Goal: Task Accomplishment & Management: Use online tool/utility

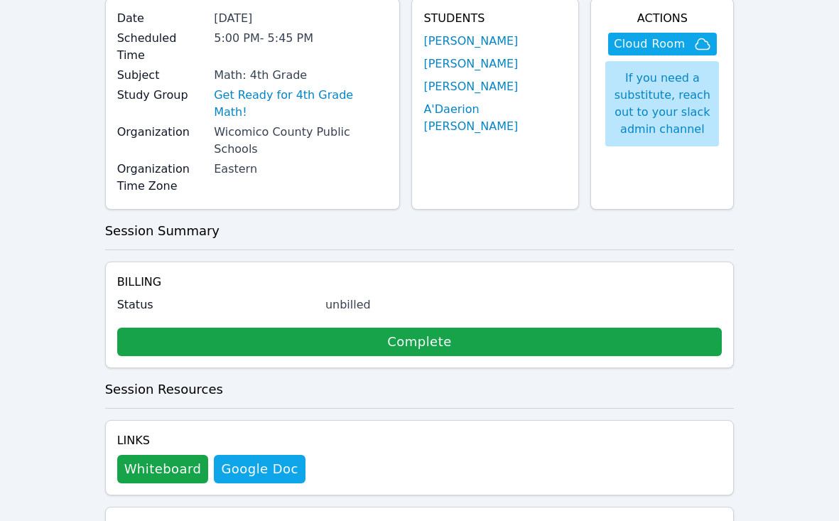
scroll to position [124, 0]
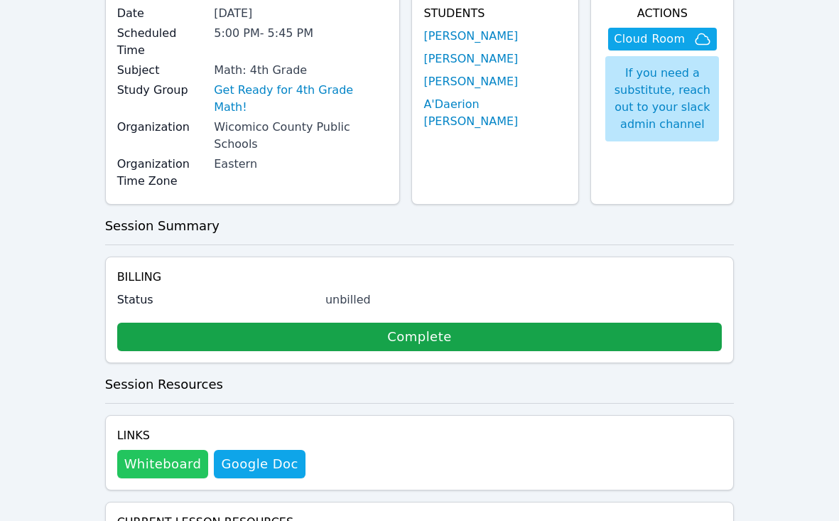
click at [151, 450] on button "Whiteboard" at bounding box center [163, 464] width 92 height 28
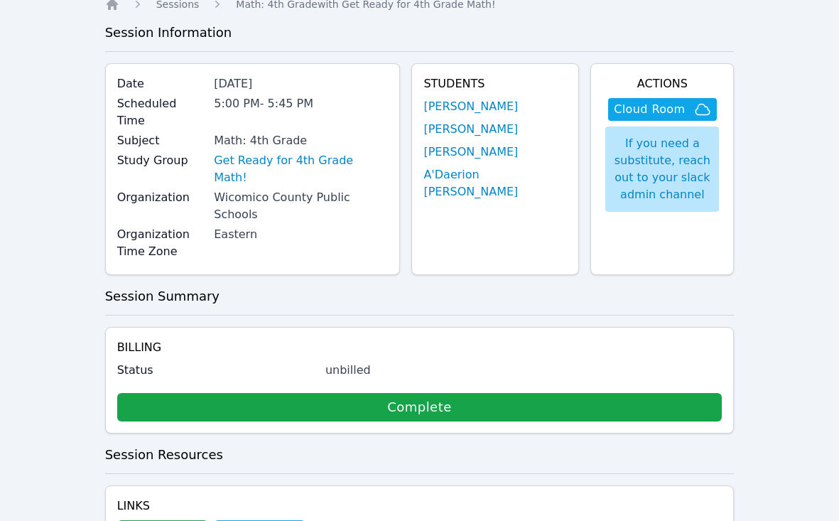
scroll to position [21, 0]
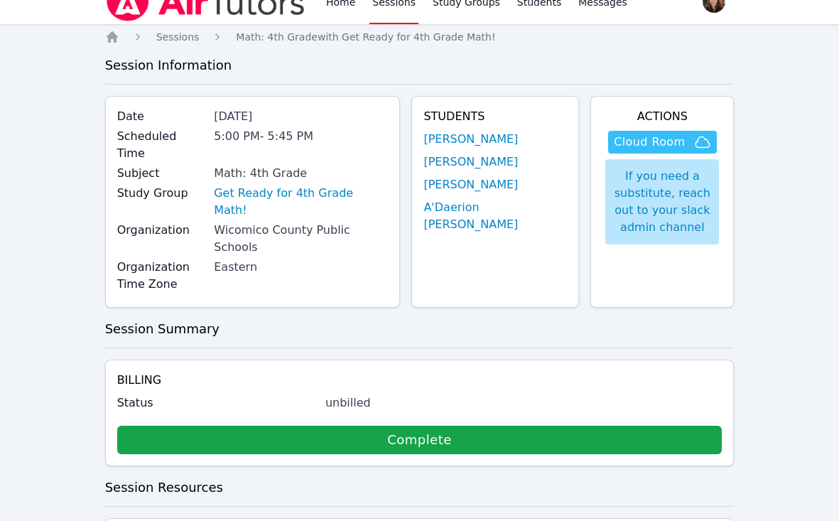
click at [646, 149] on span "Cloud Room" at bounding box center [649, 142] width 71 height 17
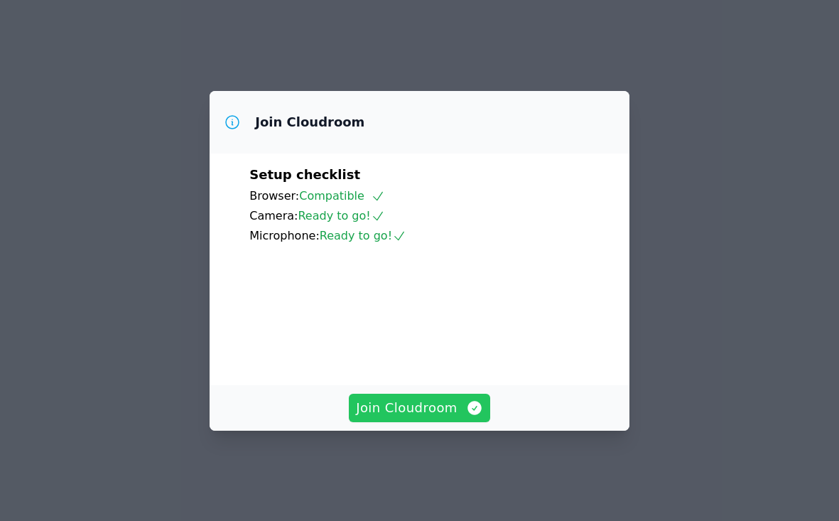
click at [467, 416] on icon "button" at bounding box center [474, 407] width 17 height 17
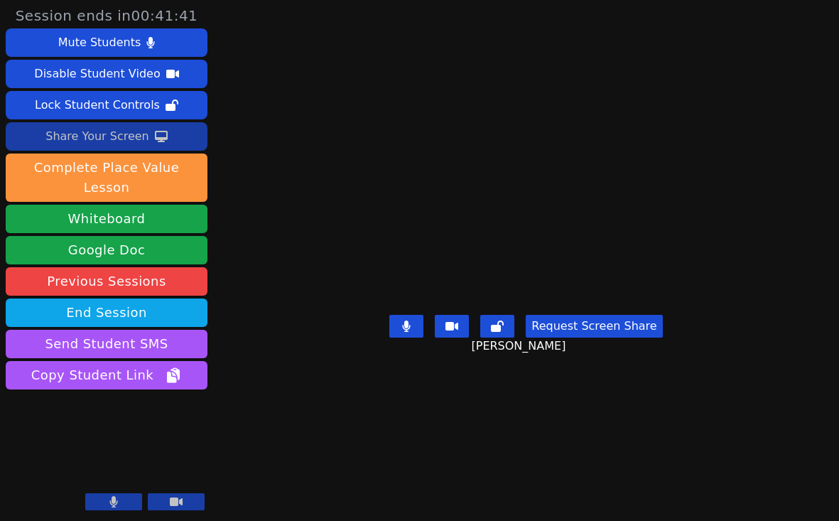
click at [125, 135] on div "Share Your Screen" at bounding box center [97, 136] width 104 height 23
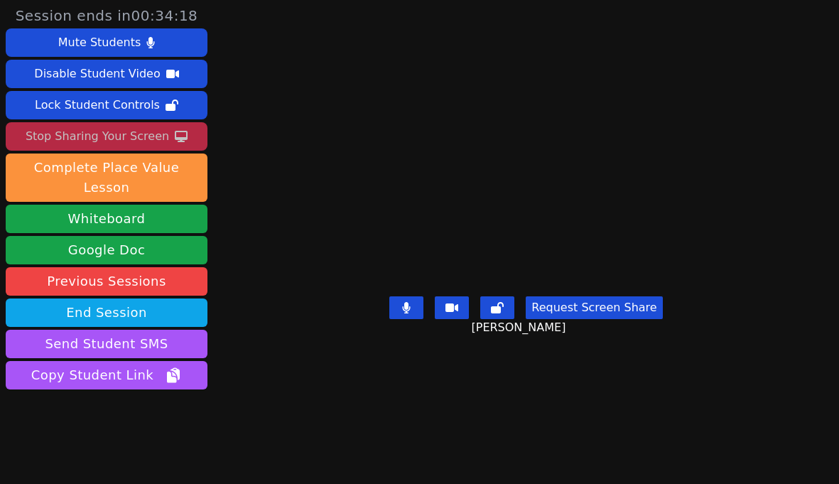
click at [632, 247] on video at bounding box center [525, 212] width 213 height 153
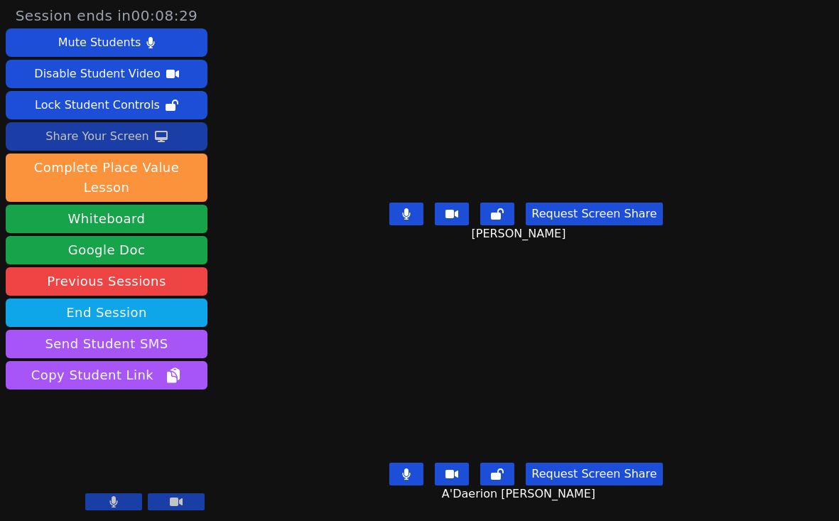
click at [821, 352] on div "Session ends in 00:08:29 Mute Students Disable Student Video Lock Student Contr…" at bounding box center [419, 260] width 839 height 521
click at [804, 196] on div "Session ends in 00:07:35 Mute Students Disable Student Video Lock Student Contr…" at bounding box center [419, 260] width 839 height 521
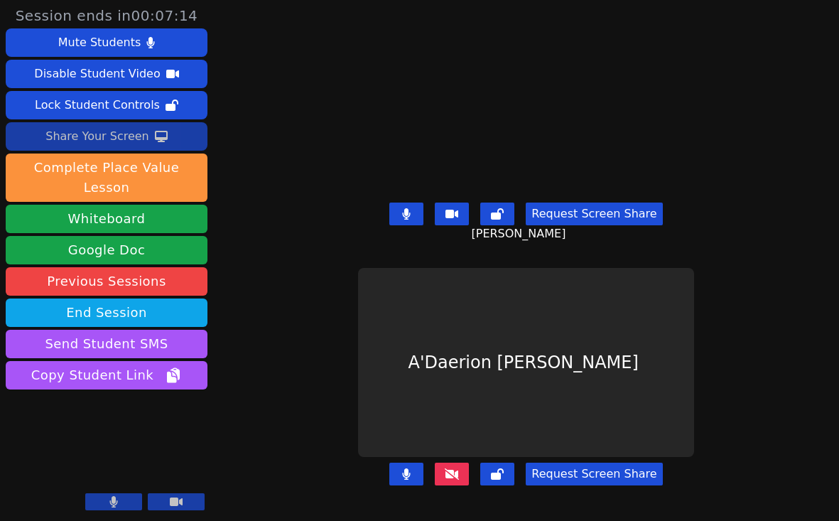
click at [406, 474] on button at bounding box center [406, 473] width 34 height 23
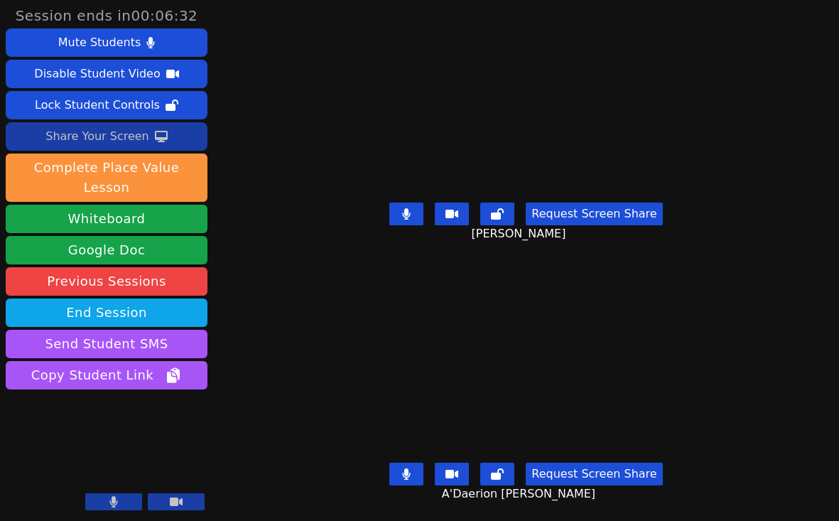
click at [334, 151] on div "[PERSON_NAME]" at bounding box center [526, 102] width 391 height 190
click at [408, 476] on icon at bounding box center [406, 473] width 9 height 11
click at [410, 475] on icon at bounding box center [407, 473] width 8 height 11
click at [417, 481] on button at bounding box center [406, 473] width 34 height 23
click at [501, 472] on icon at bounding box center [497, 473] width 13 height 11
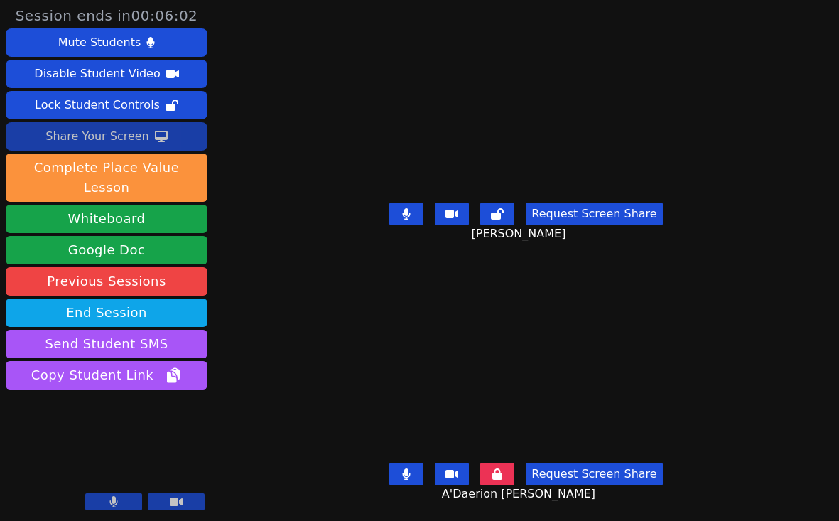
click at [403, 468] on button at bounding box center [406, 473] width 34 height 23
click at [409, 479] on icon at bounding box center [406, 473] width 9 height 11
click at [412, 479] on button at bounding box center [406, 473] width 34 height 23
click at [502, 476] on icon at bounding box center [497, 473] width 10 height 11
click at [409, 472] on icon at bounding box center [406, 473] width 9 height 11
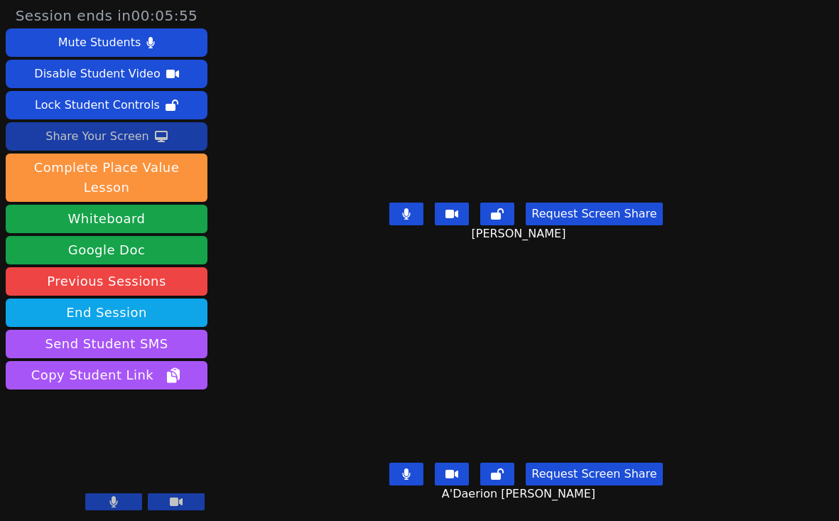
click at [409, 472] on icon at bounding box center [406, 473] width 9 height 11
click at [410, 476] on icon at bounding box center [407, 473] width 8 height 11
click at [410, 472] on icon at bounding box center [407, 473] width 8 height 11
click at [721, 352] on div "A'Daerion [PERSON_NAME]" at bounding box center [526, 363] width 391 height 190
click at [721, 283] on div "Session ends in 00:03:30 Mute Students Disable Student Video Lock Student Contr…" at bounding box center [419, 260] width 839 height 521
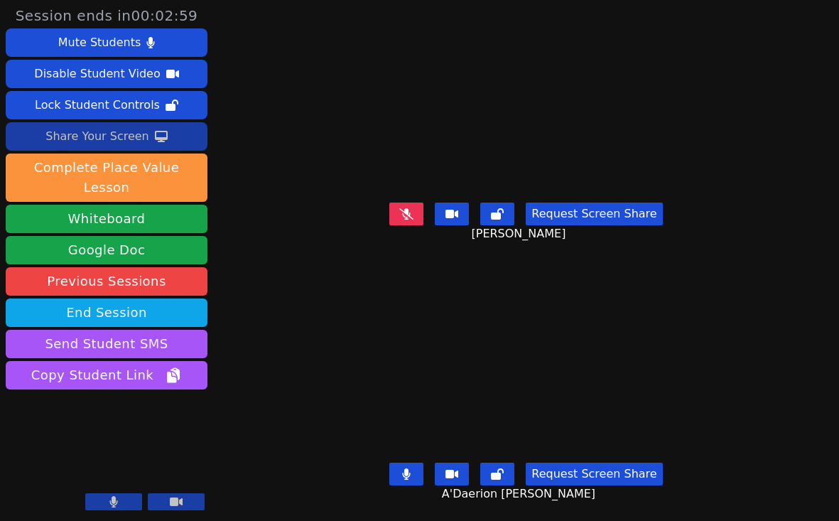
click at [681, 332] on video at bounding box center [526, 363] width 337 height 190
click at [639, 336] on video at bounding box center [526, 363] width 337 height 190
click at [830, 285] on div "Session ends in 00:01:56 Mute Students Disable Student Video Lock Student Contr…" at bounding box center [419, 260] width 839 height 521
click at [829, 261] on div "Session ends in 00:01:56 Mute Students Disable Student Video Lock Student Contr…" at bounding box center [419, 260] width 839 height 521
click at [410, 479] on icon at bounding box center [407, 473] width 8 height 11
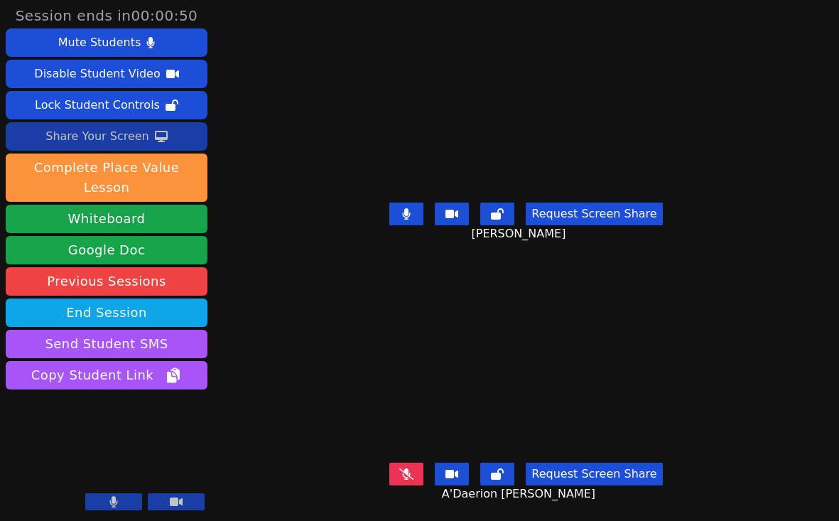
click at [580, 383] on video at bounding box center [526, 363] width 337 height 190
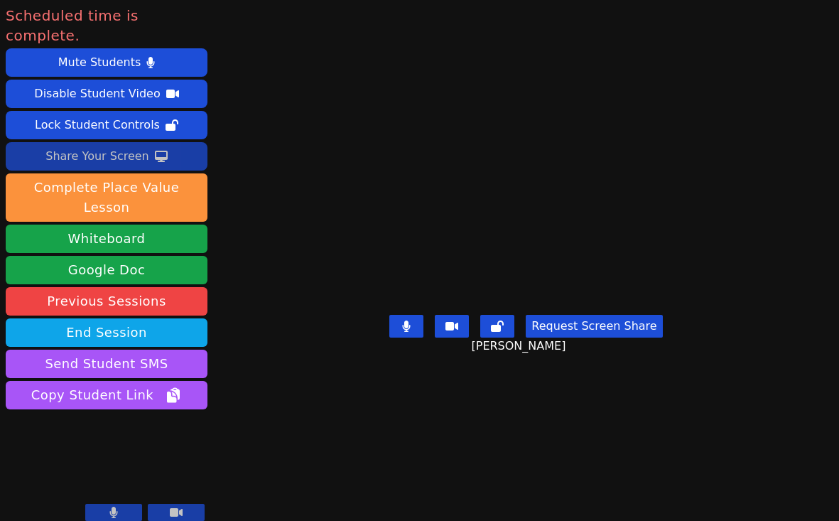
click at [419, 155] on video at bounding box center [525, 231] width 213 height 153
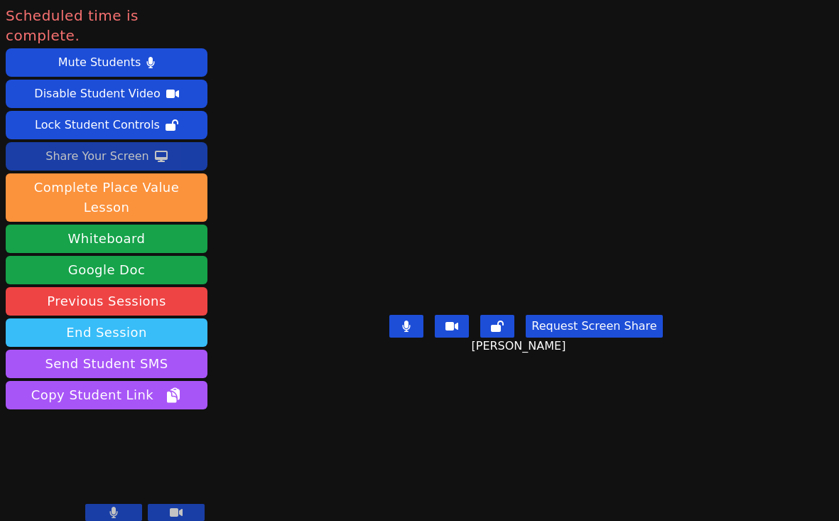
click at [113, 318] on button "End Session" at bounding box center [107, 332] width 202 height 28
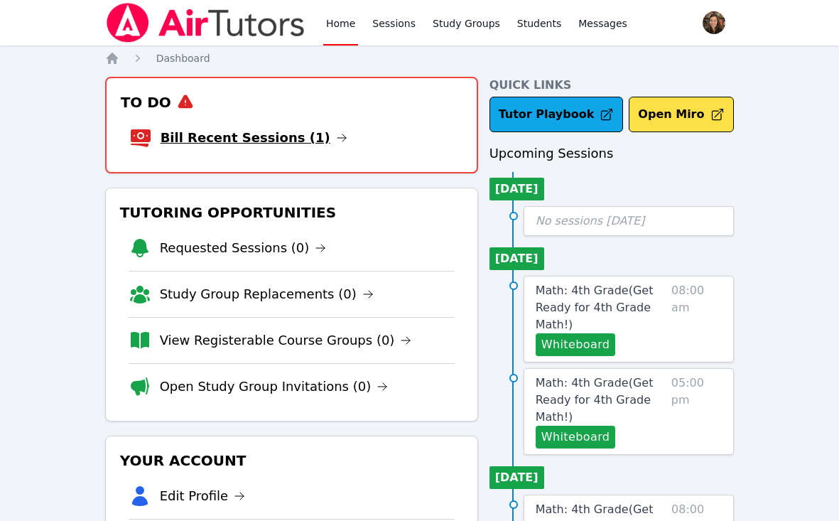
click at [254, 134] on link "Bill Recent Sessions (1)" at bounding box center [253, 138] width 187 height 20
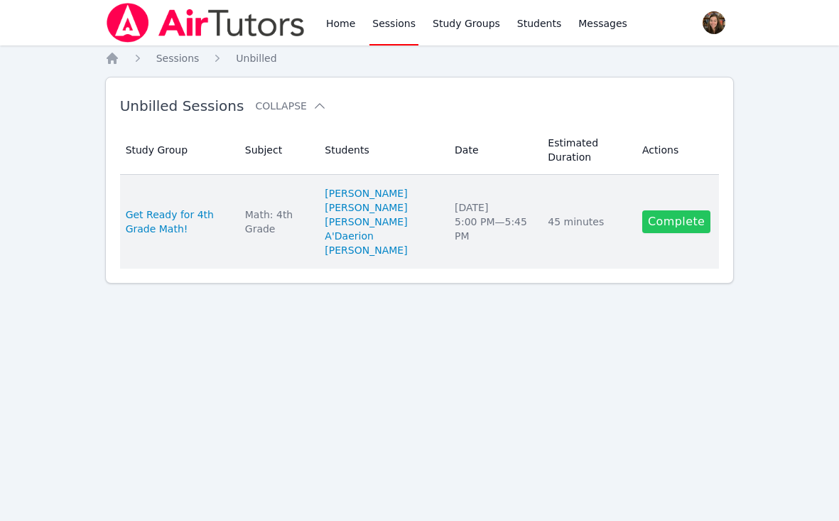
click at [682, 221] on link "Complete" at bounding box center [676, 221] width 68 height 23
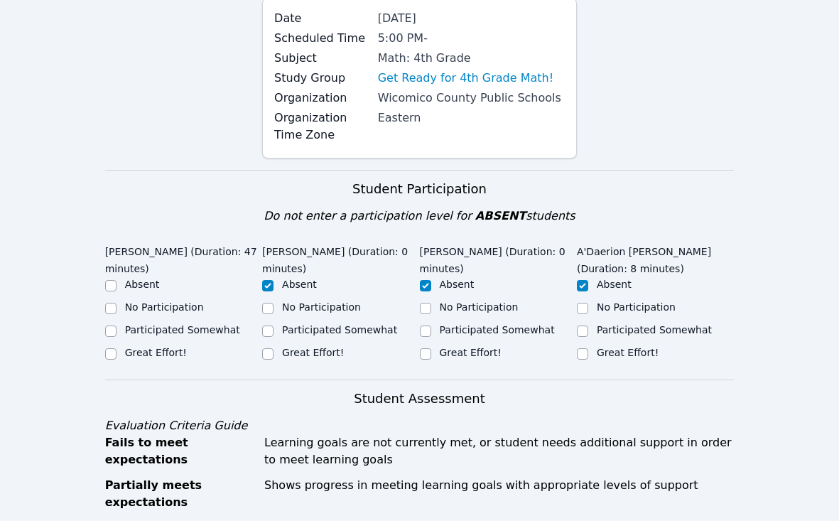
scroll to position [165, 0]
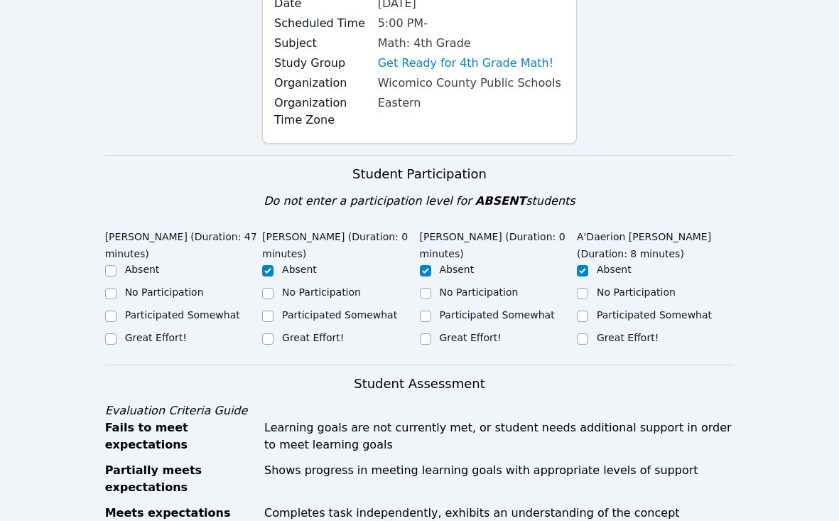
click at [168, 340] on label "Great Effort!" at bounding box center [156, 337] width 62 height 11
click at [116, 340] on input "Great Effort!" at bounding box center [110, 338] width 11 height 11
checkbox input "true"
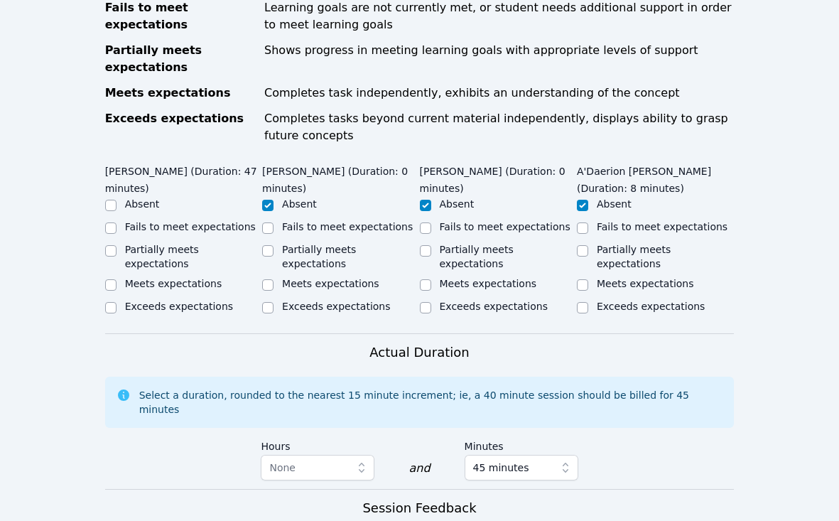
scroll to position [603, 0]
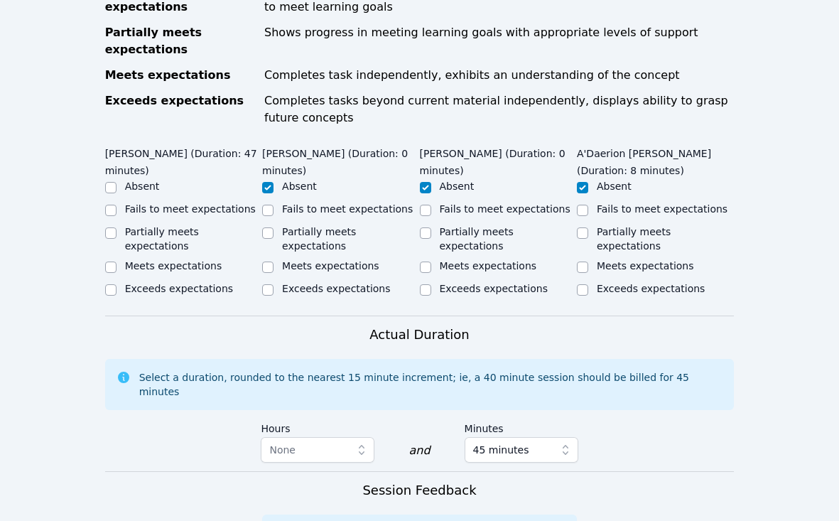
click at [189, 283] on label "Exceeds expectations" at bounding box center [179, 288] width 108 height 11
click at [116, 284] on input "Exceeds expectations" at bounding box center [110, 289] width 11 height 11
checkbox input "true"
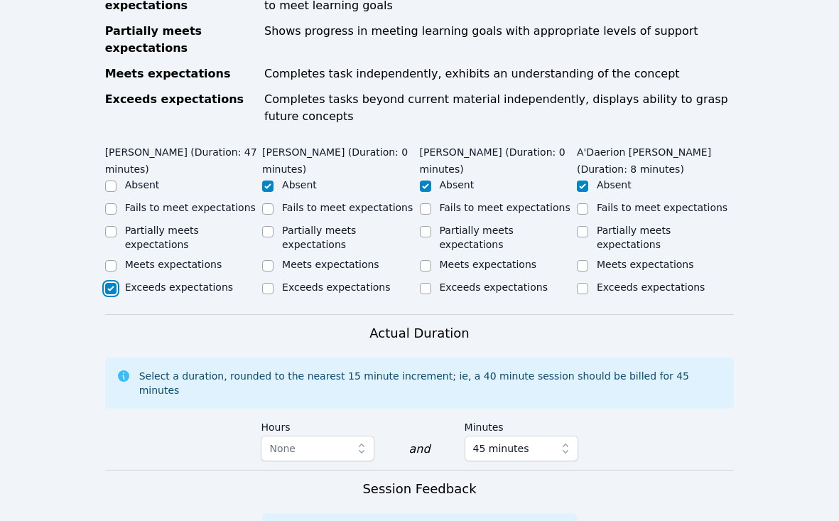
scroll to position [832, 0]
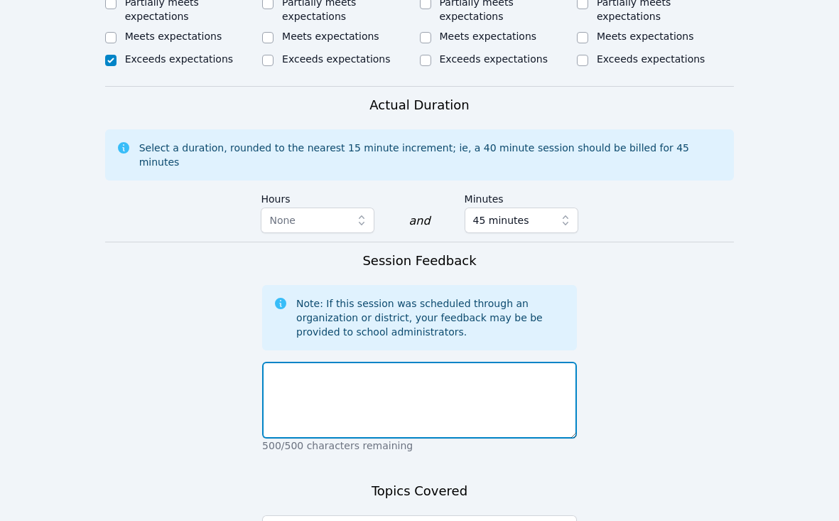
click at [377, 361] on textarea at bounding box center [419, 399] width 315 height 77
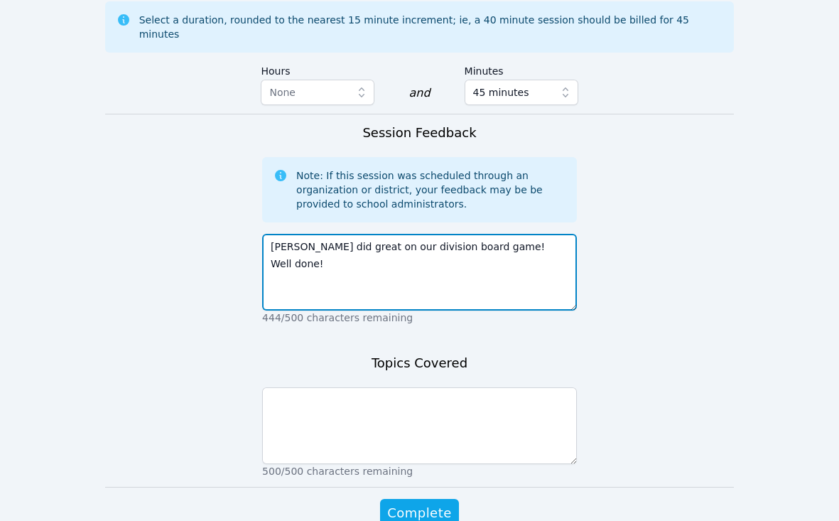
scroll to position [1013, 0]
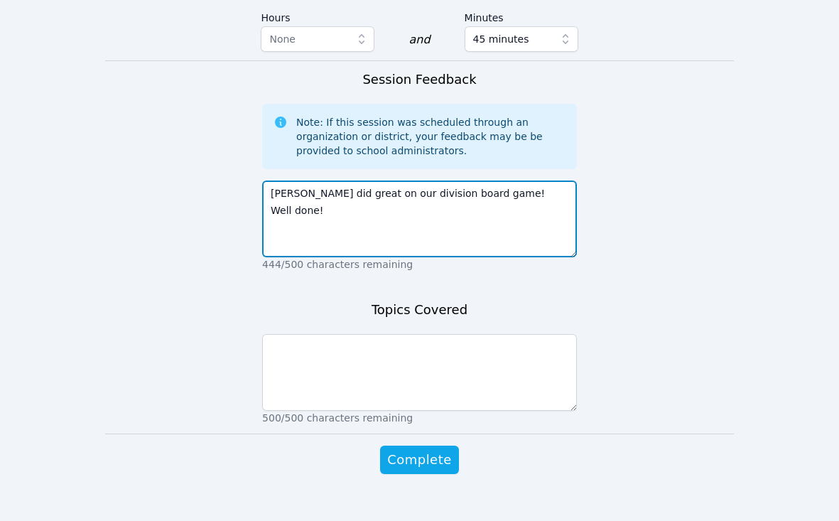
type textarea "Kendall did great on our division board game! Well done!"
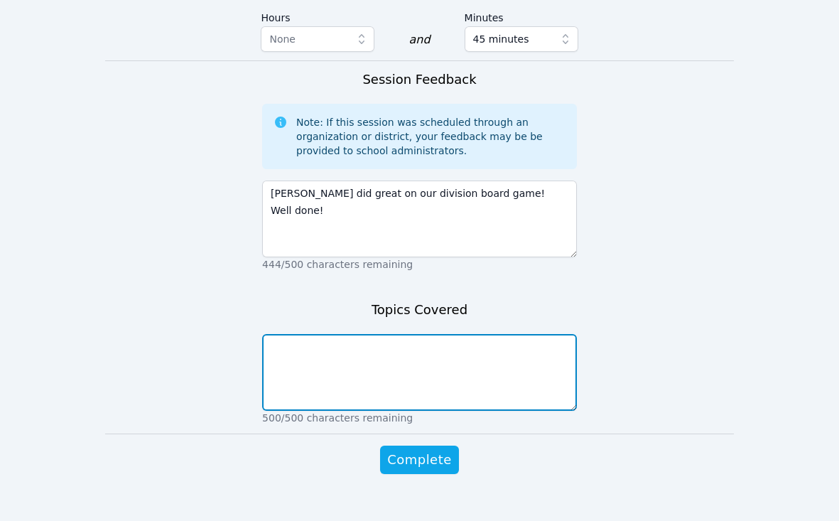
click at [375, 359] on textarea at bounding box center [419, 372] width 315 height 77
type textarea "Division facts"
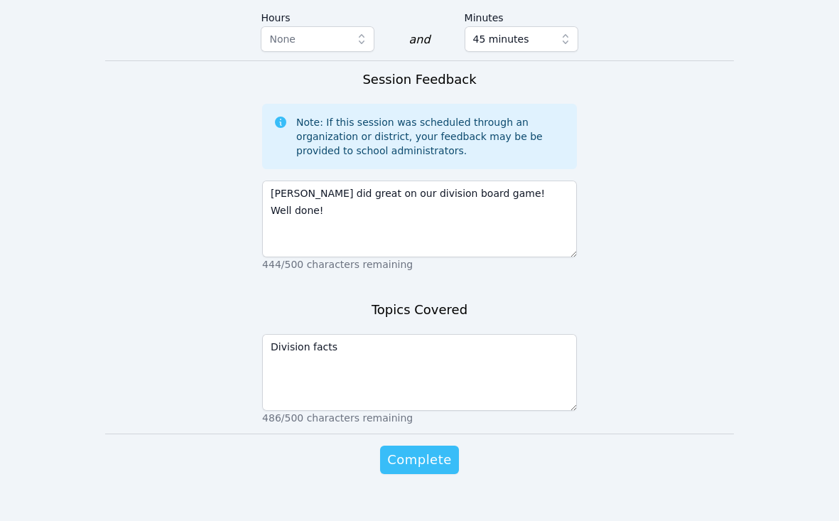
click at [437, 450] on span "Complete" at bounding box center [419, 460] width 64 height 20
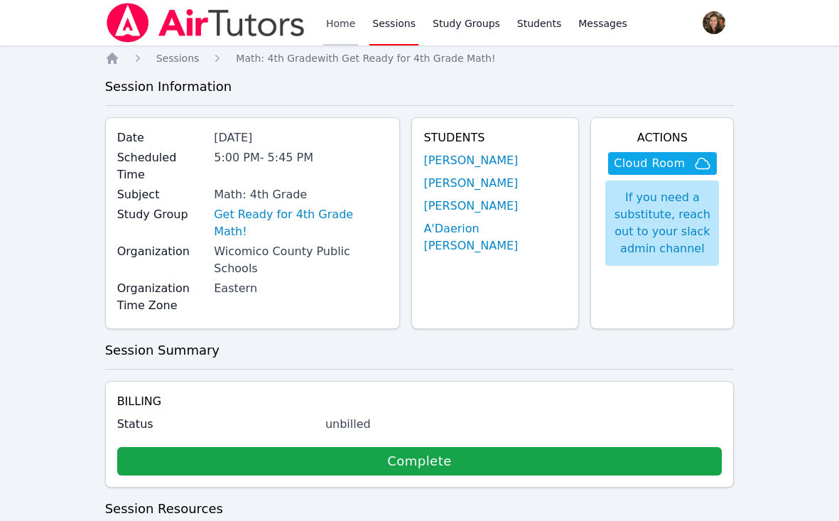
click at [339, 33] on link "Home" at bounding box center [340, 22] width 35 height 45
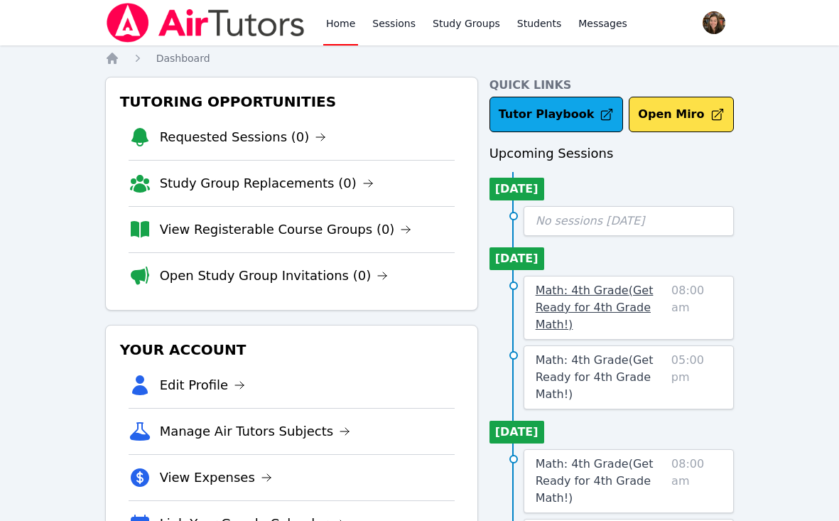
click at [588, 299] on link "Math: 4th Grade ( Get Ready for 4th Grade Math! )" at bounding box center [600, 307] width 130 height 51
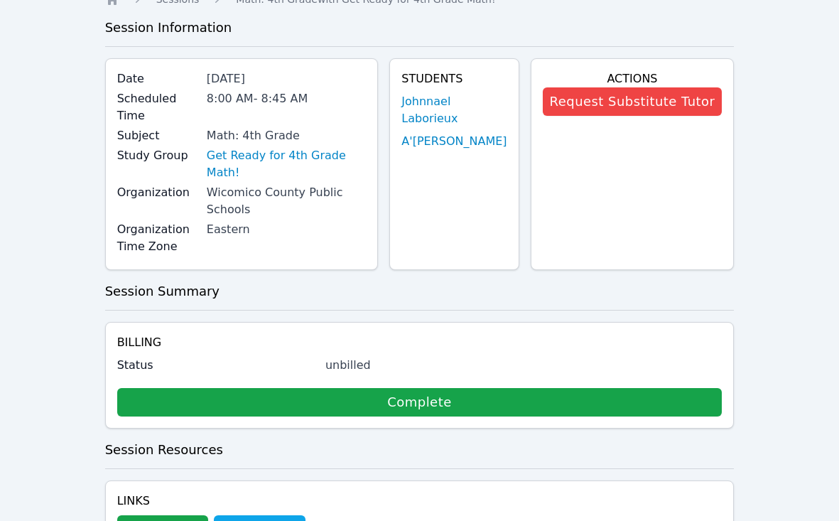
scroll to position [85, 0]
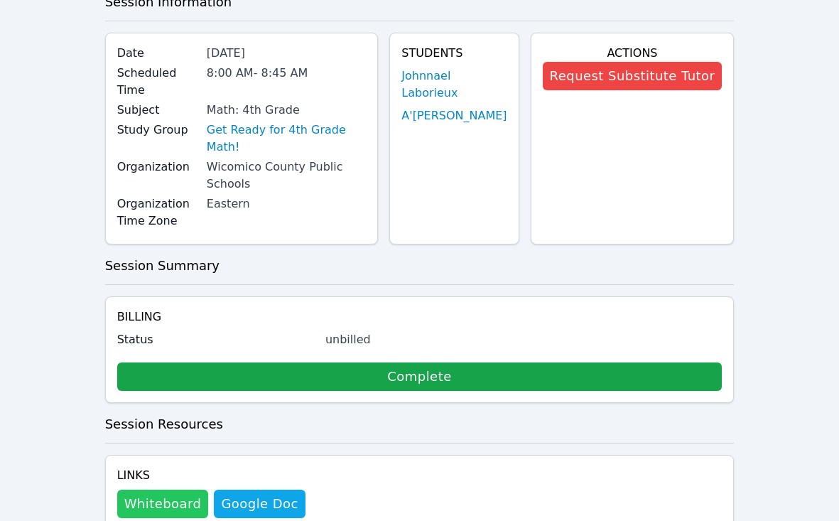
click at [164, 489] on button "Whiteboard" at bounding box center [163, 503] width 92 height 28
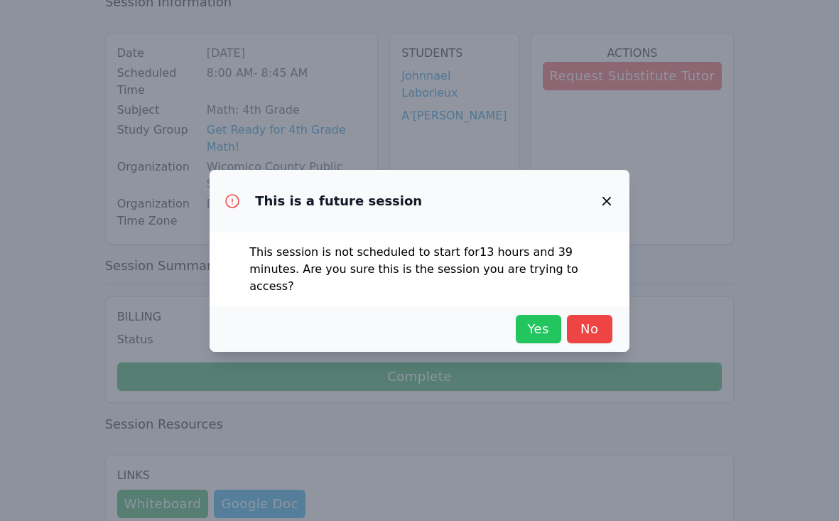
click at [525, 322] on span "Yes" at bounding box center [538, 329] width 31 height 20
